Goal: Task Accomplishment & Management: Manage account settings

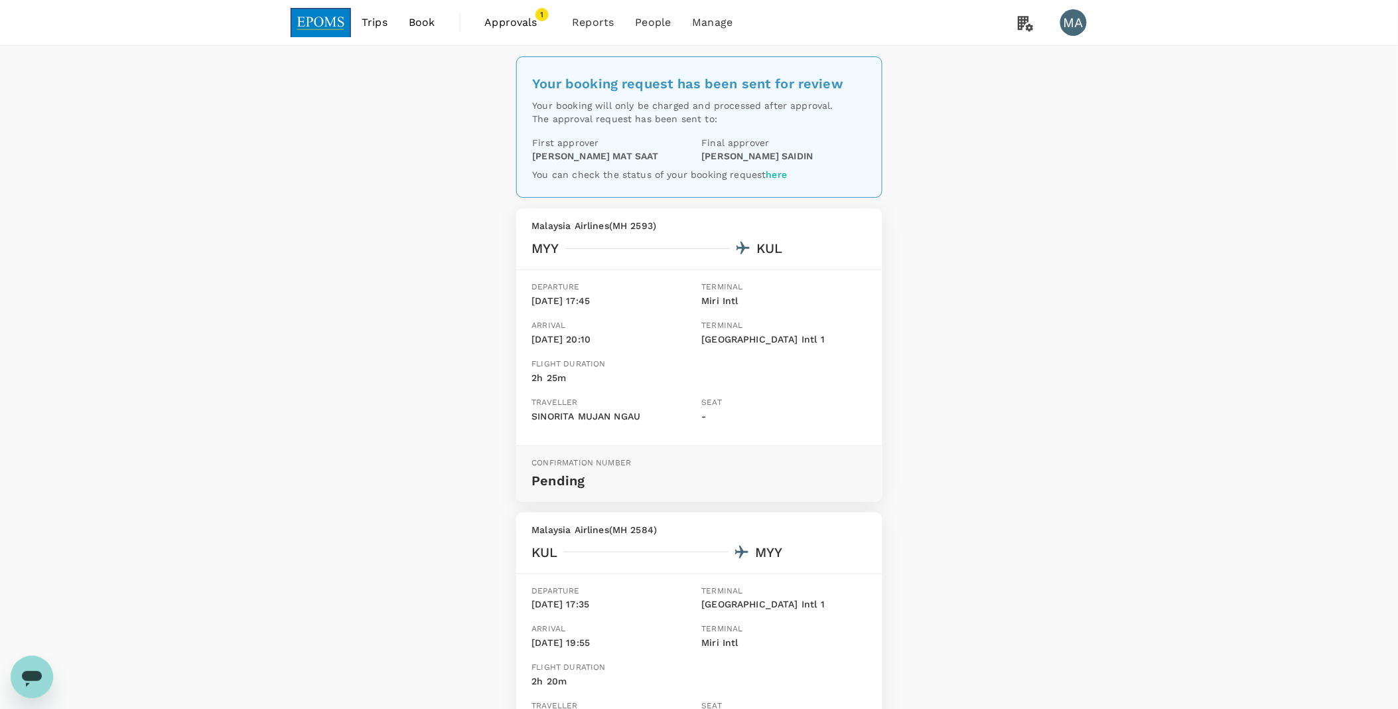
click at [528, 27] on span "Approvals" at bounding box center [518, 23] width 66 height 16
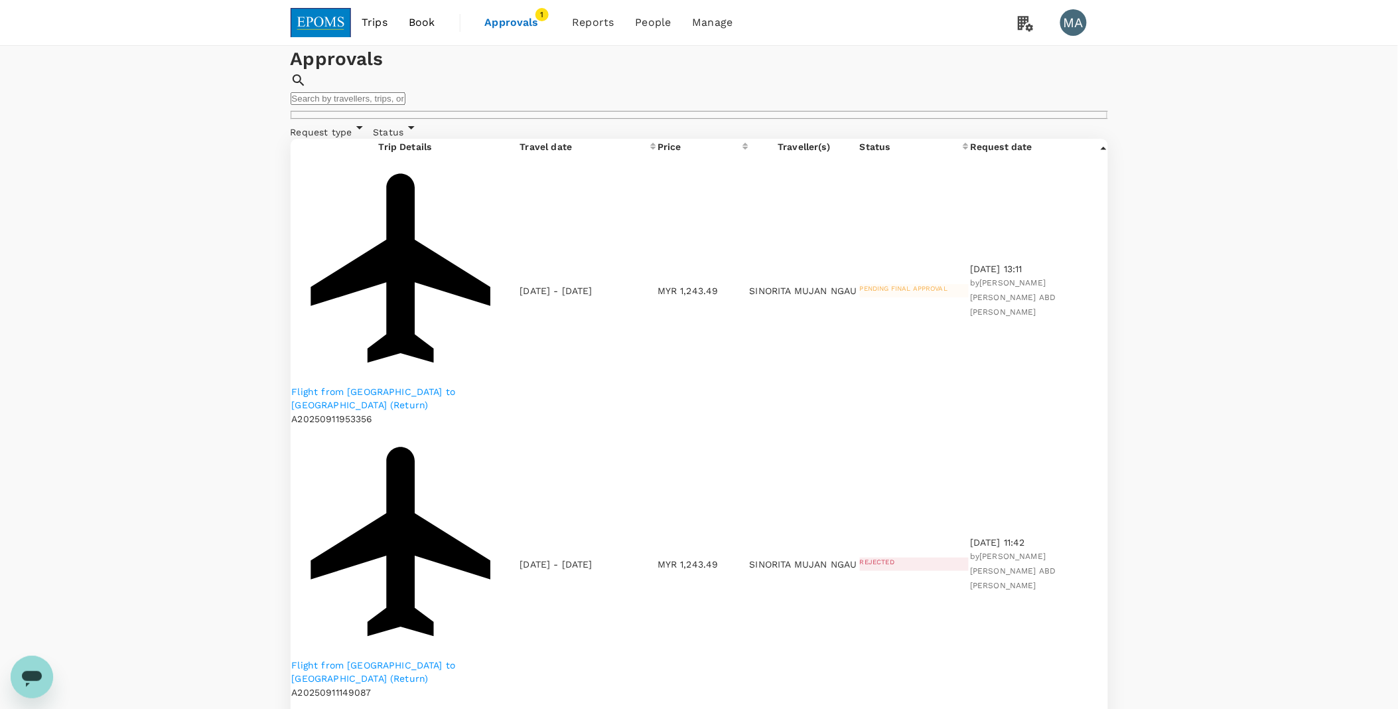
click at [417, 385] on p "Flight from [GEOGRAPHIC_DATA] to [GEOGRAPHIC_DATA] (Return)" at bounding box center [405, 398] width 227 height 27
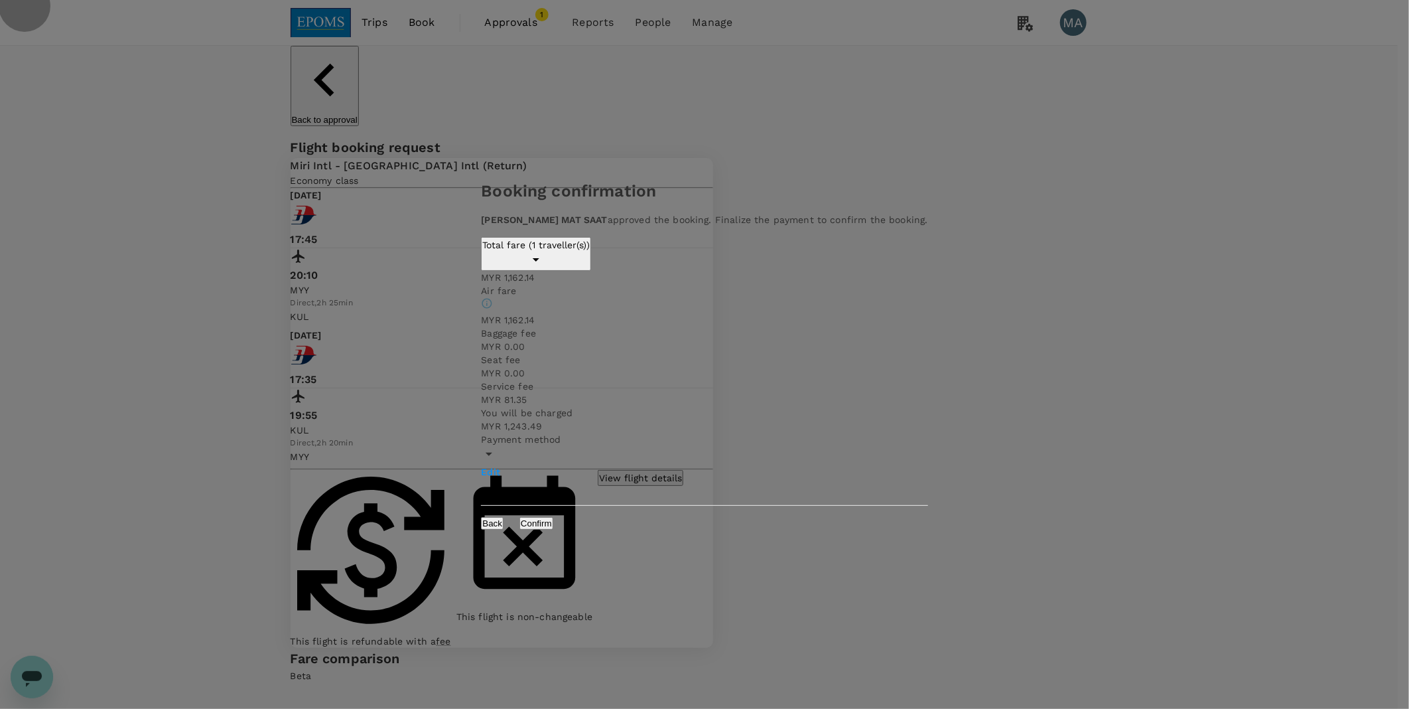
click at [553, 517] on button "Confirm" at bounding box center [536, 523] width 34 height 13
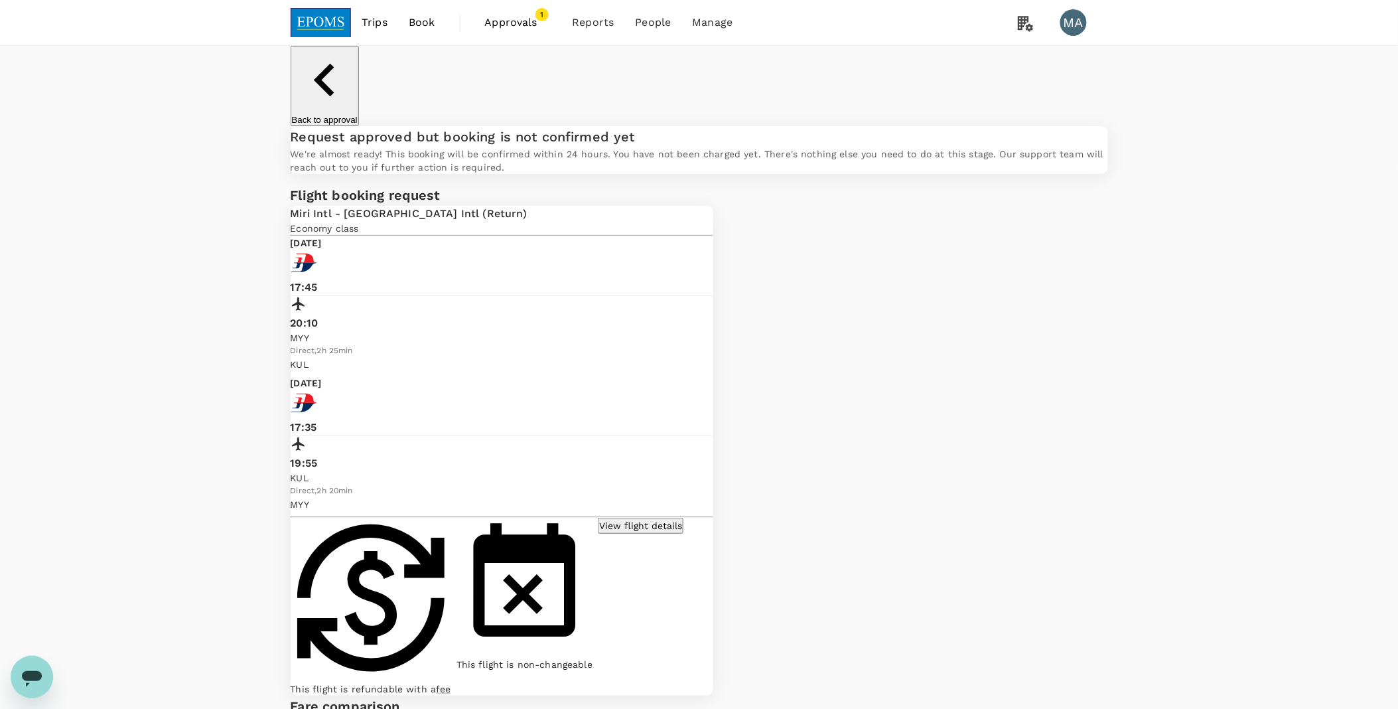
click at [515, 27] on span "Approvals" at bounding box center [518, 23] width 66 height 16
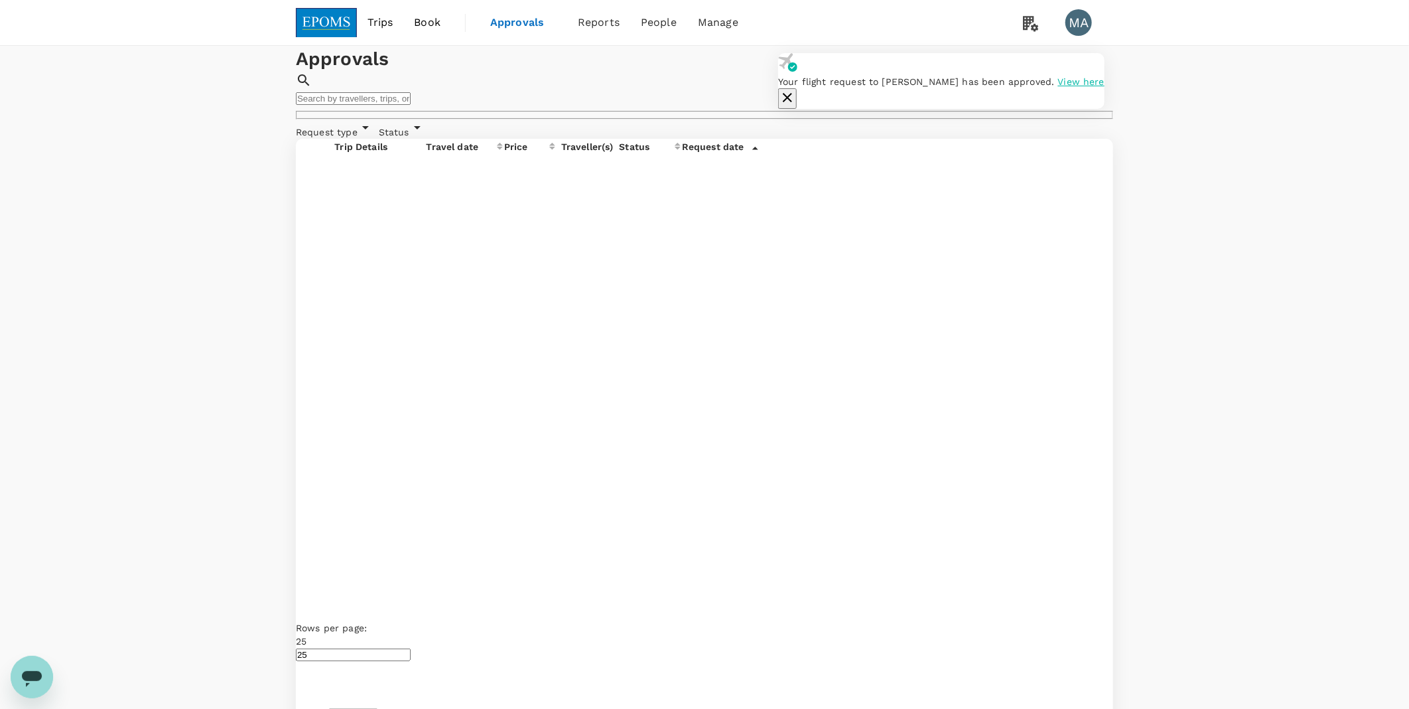
click at [795, 90] on icon "button" at bounding box center [787, 98] width 16 height 16
